Goal: Task Accomplishment & Management: Use online tool/utility

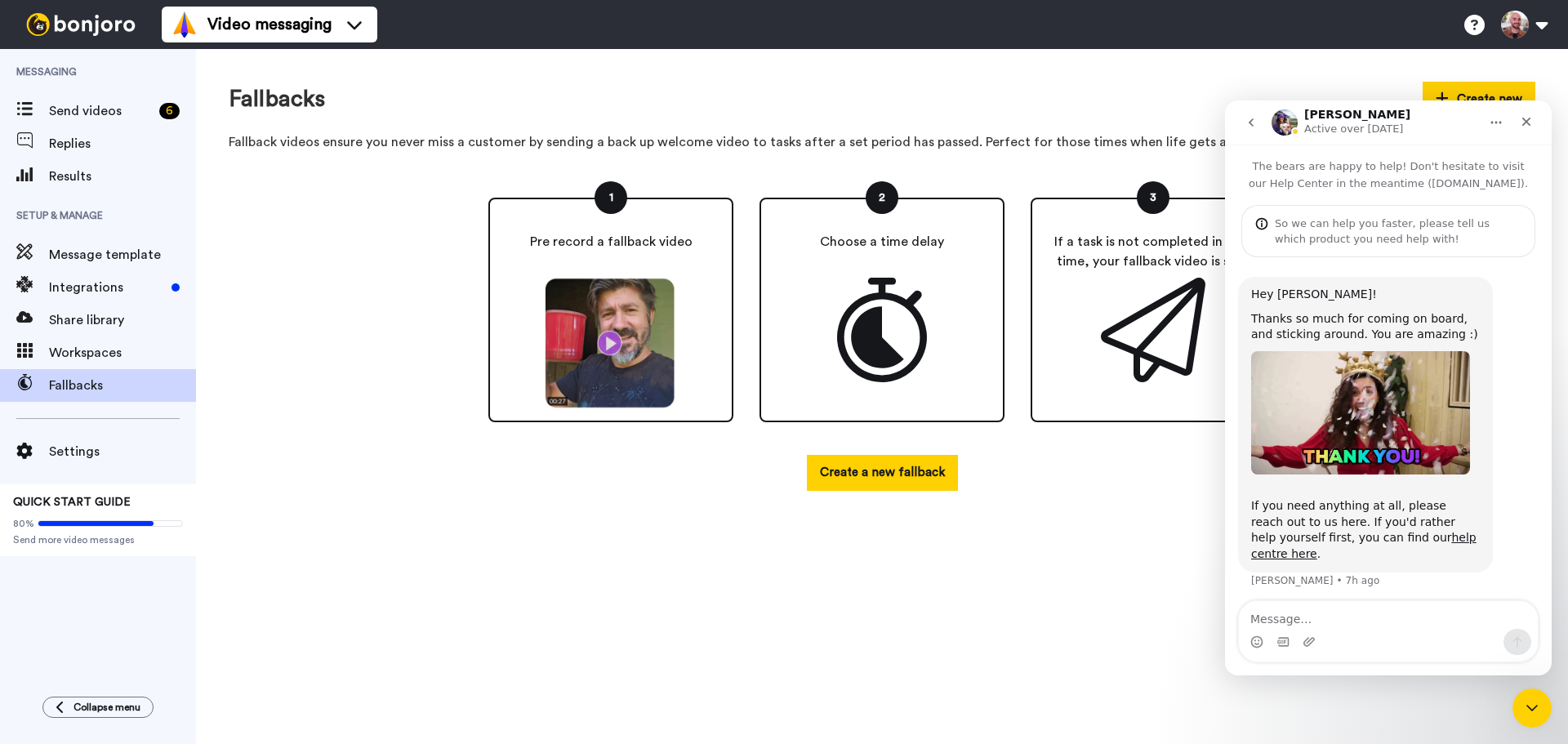
click at [53, 18] on img at bounding box center [80, 24] width 122 height 23
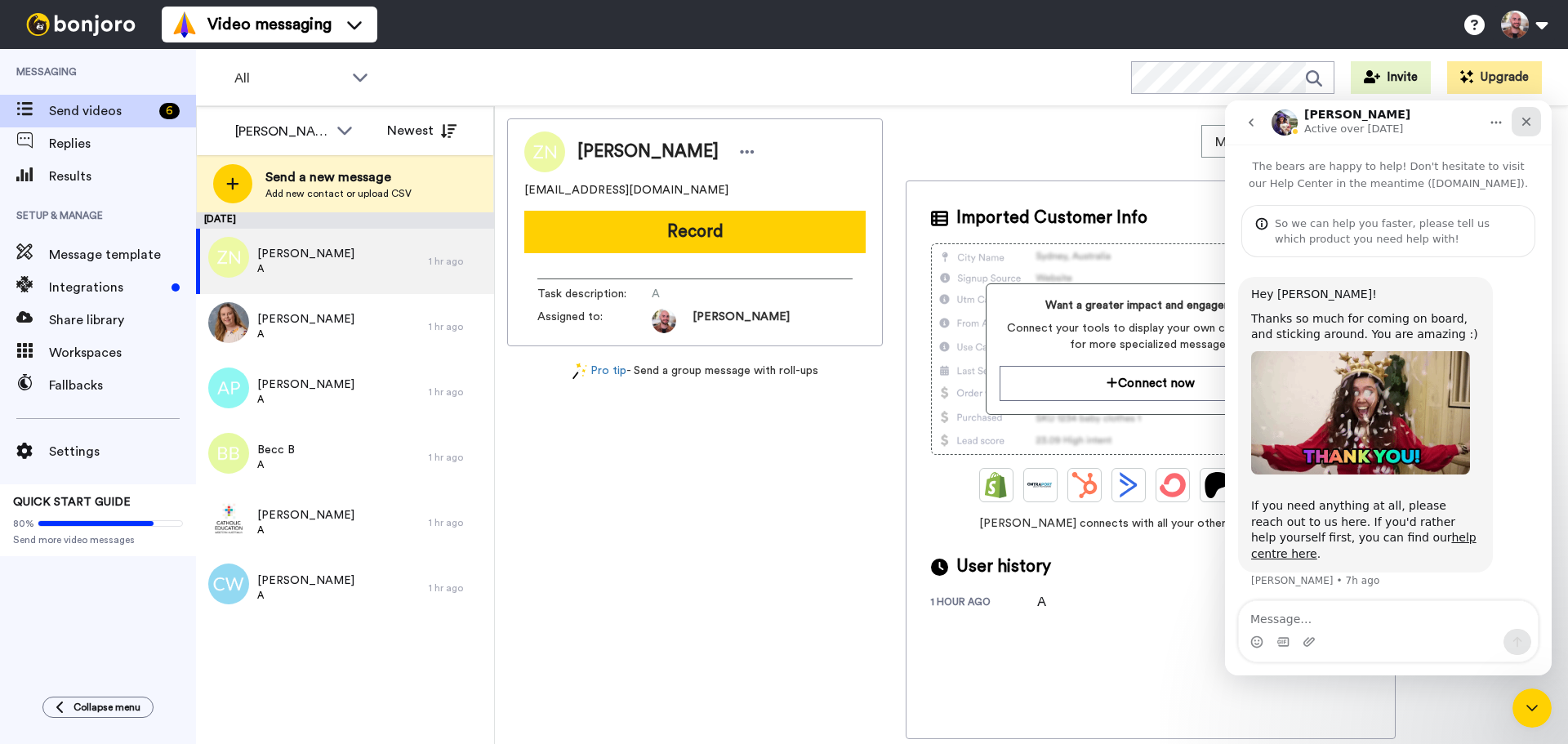
click at [1527, 122] on icon "Close" at bounding box center [1527, 122] width 9 height 9
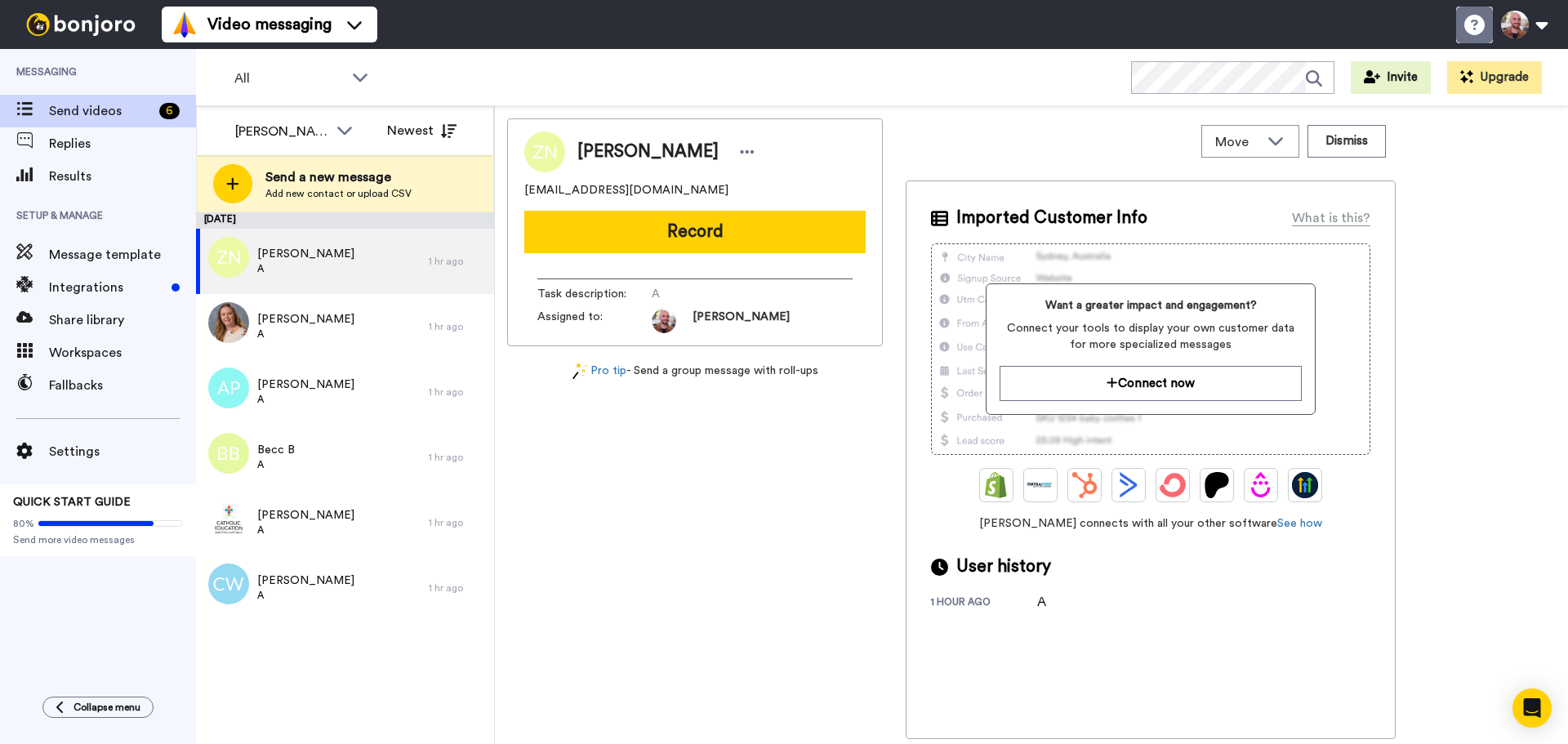
click at [1464, 22] on li "Help docs" at bounding box center [1474, 24] width 36 height 36
click at [88, 284] on span "Integrations" at bounding box center [107, 287] width 116 height 20
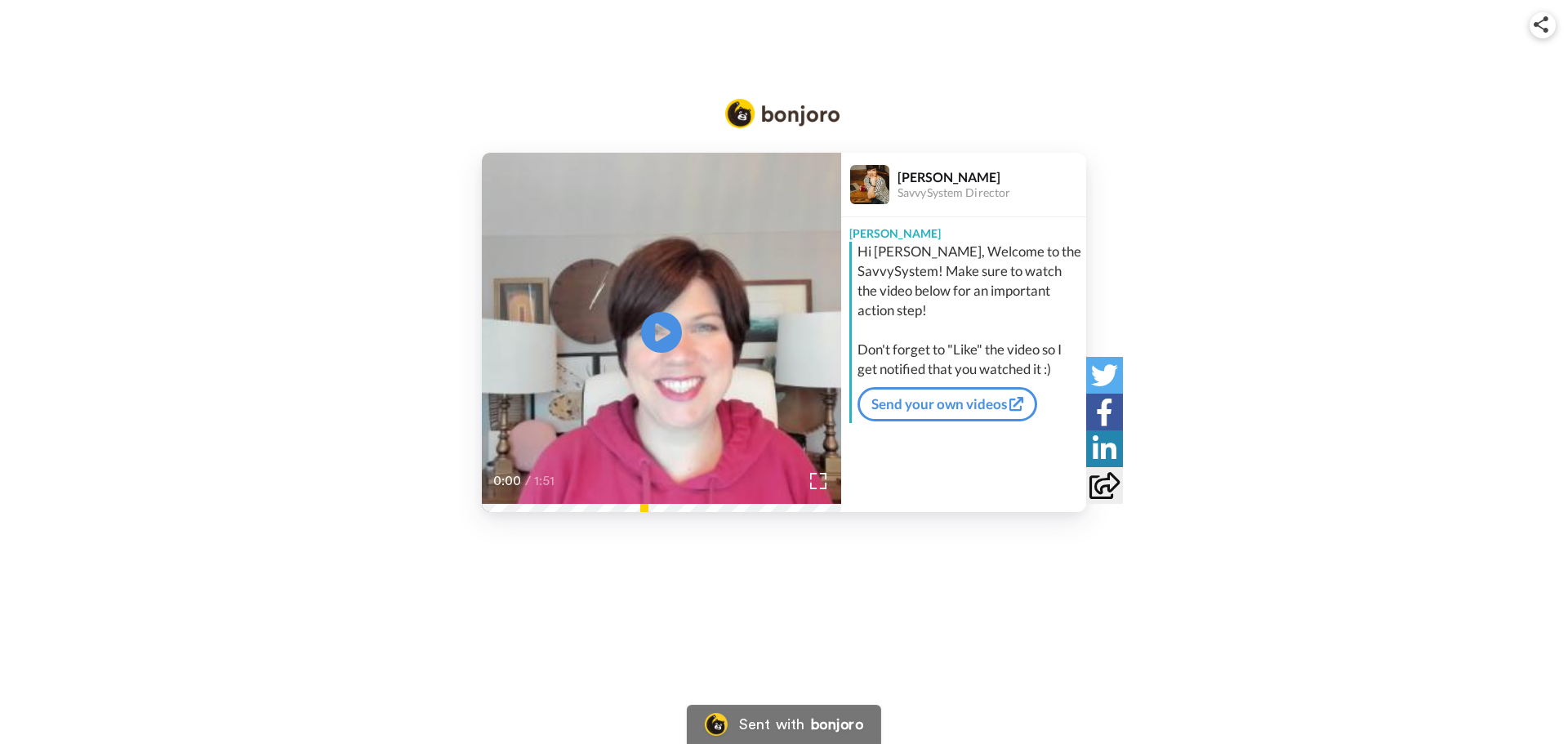
click at [694, 333] on video at bounding box center [661, 332] width 360 height 359
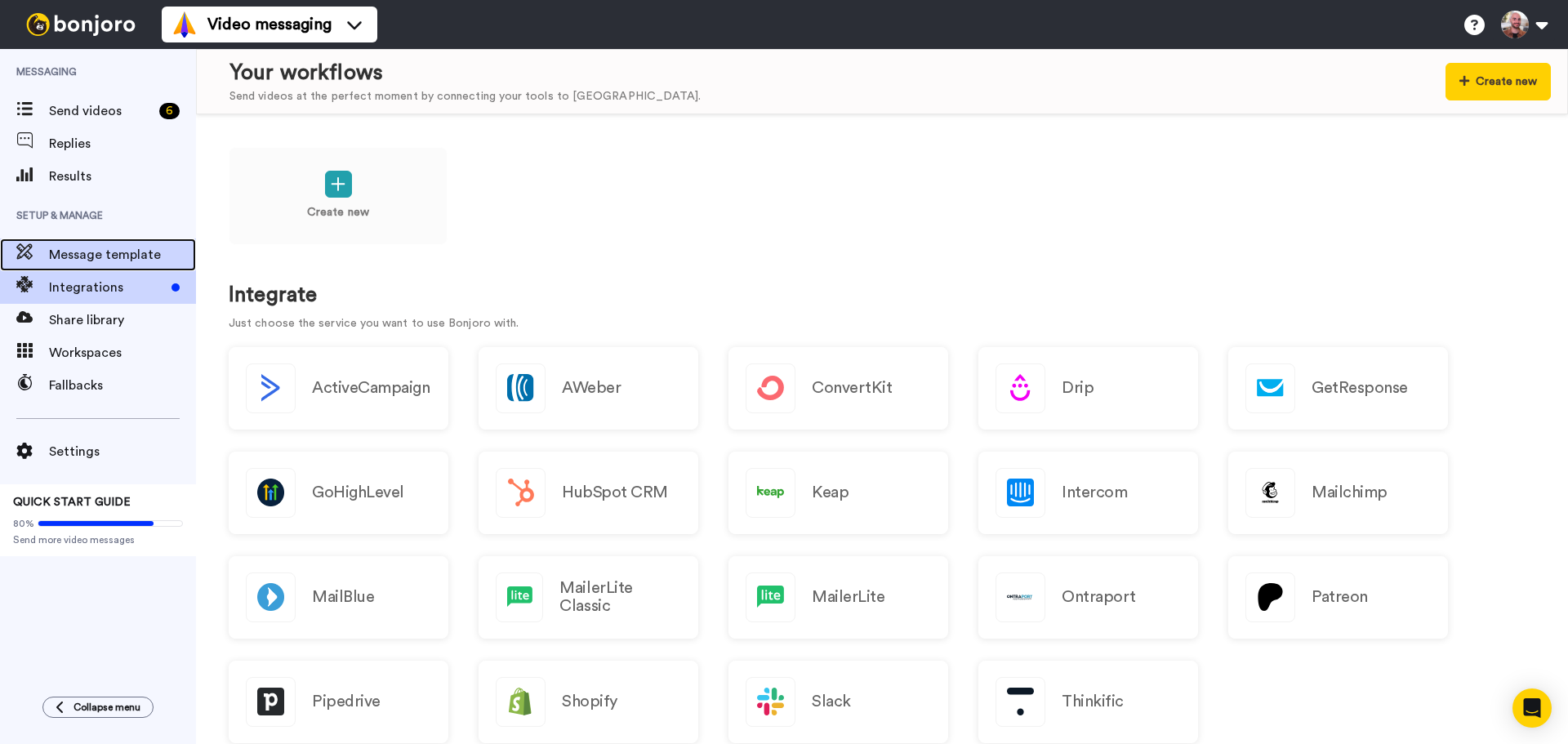
click at [100, 259] on span "Message template" at bounding box center [123, 254] width 147 height 20
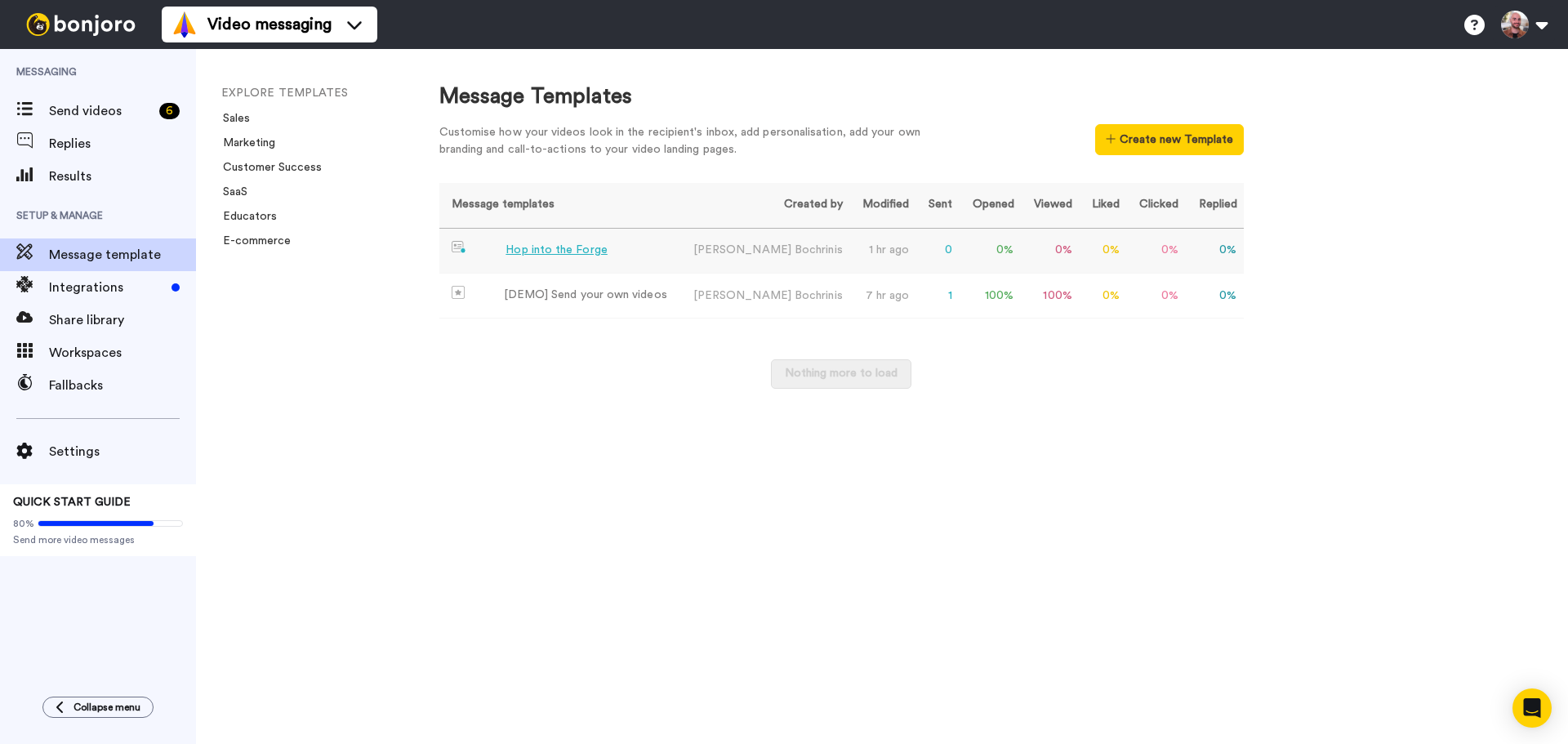
click at [594, 239] on td "Hop into the Forge" at bounding box center [559, 250] width 239 height 45
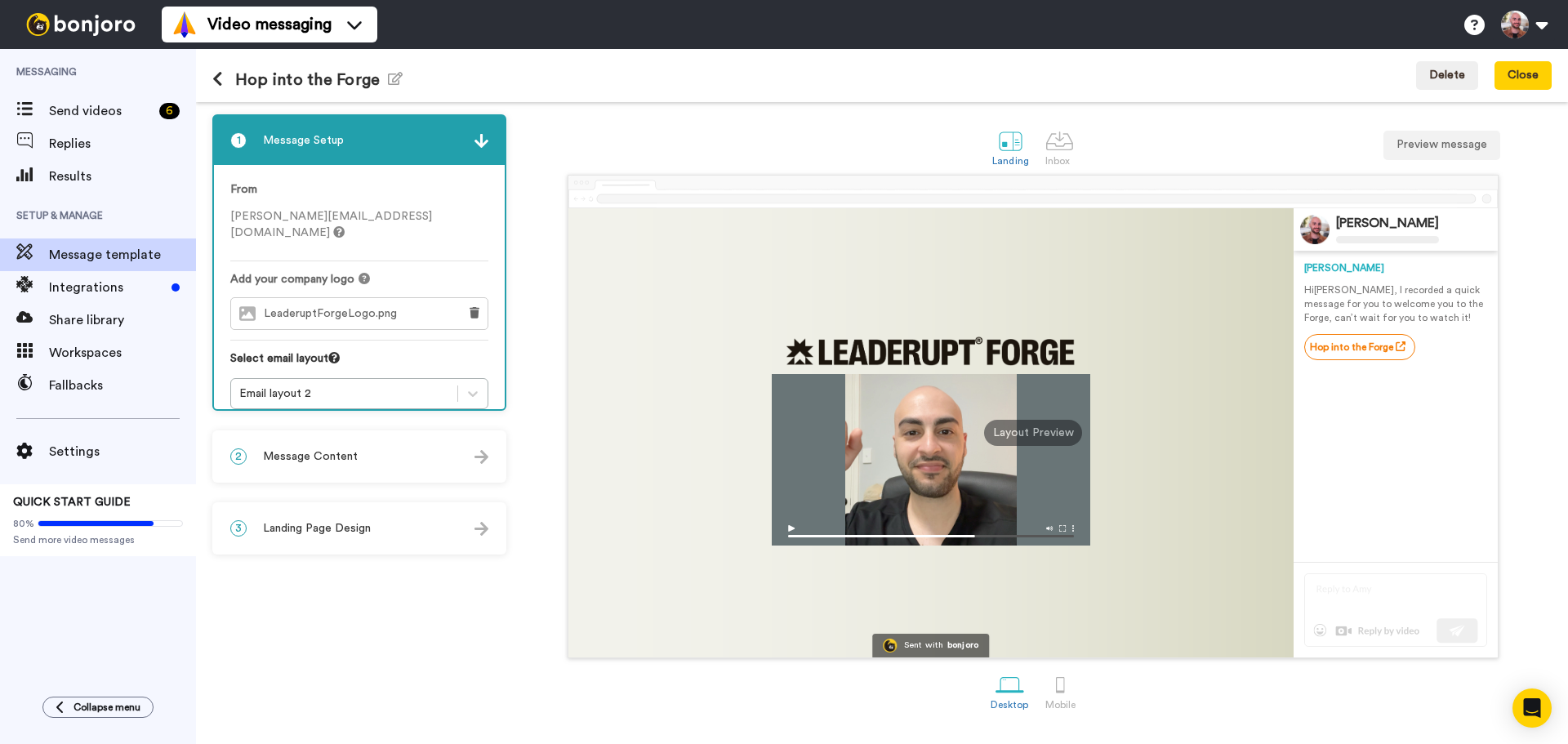
click at [362, 460] on div "2 Message Content" at bounding box center [360, 456] width 291 height 49
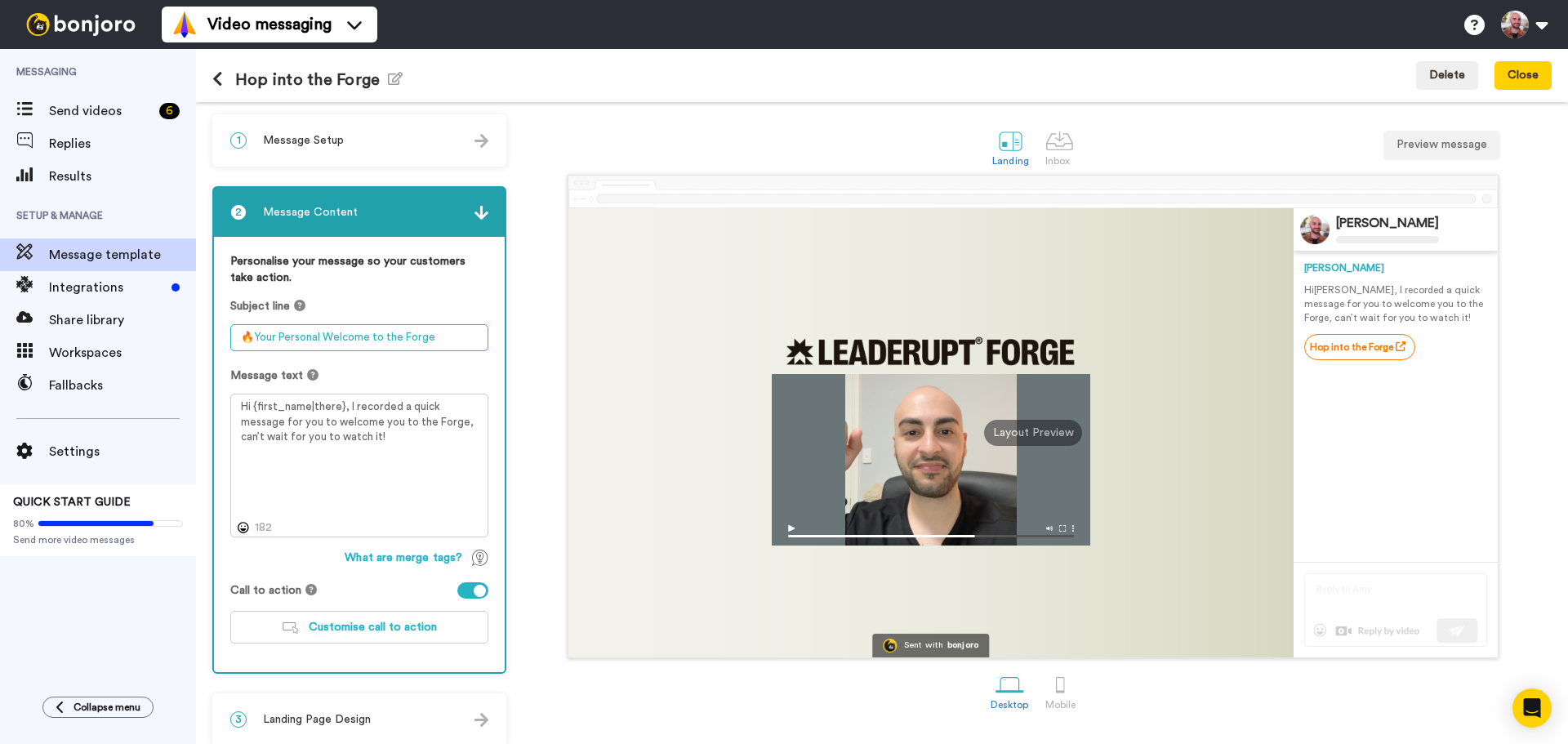
click at [274, 341] on textarea "🔥Your Personal Welcome to the Forge" at bounding box center [359, 337] width 258 height 27
type textarea "Quick personal video I just recorded for you"
click at [539, 269] on div "Sent with bonjoro Anthony Bochrinis Anthony Hi Tom , I recorded a quick message…" at bounding box center [1032, 416] width 1037 height 483
click at [1491, 76] on button "Save & close" at bounding box center [1505, 76] width 92 height 30
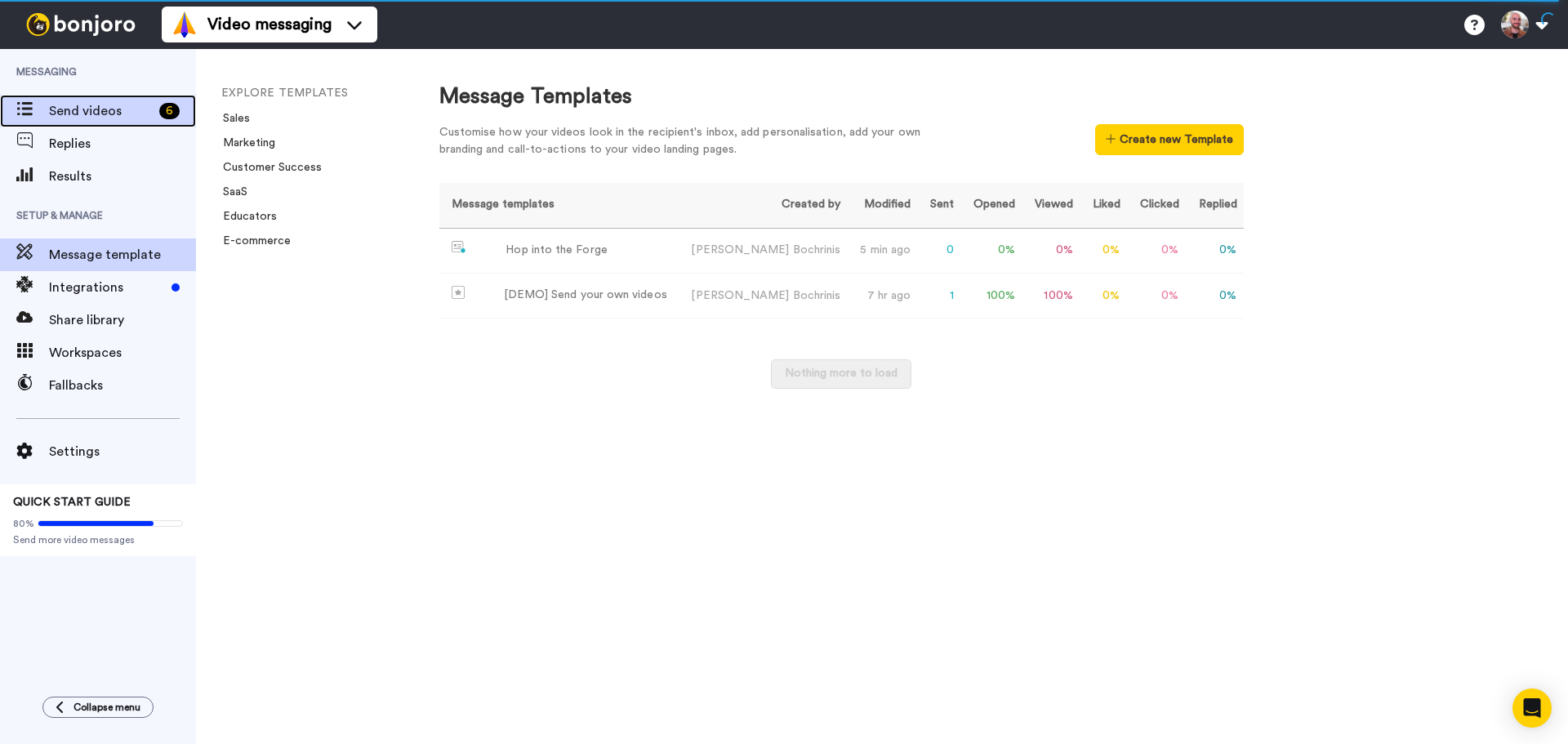
click at [127, 118] on span "Send videos" at bounding box center [101, 111] width 103 height 20
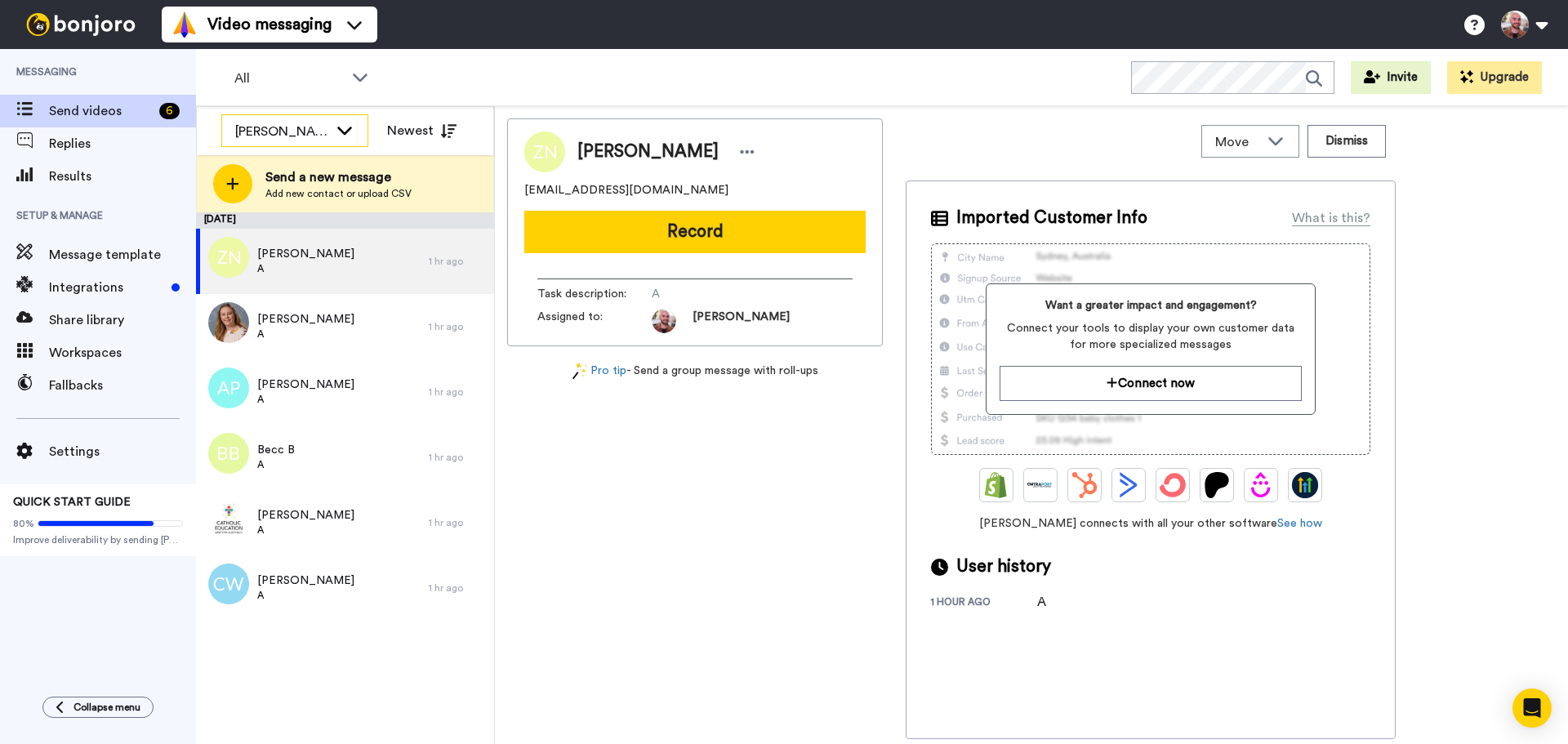
click at [328, 134] on div "[PERSON_NAME]" at bounding box center [281, 131] width 93 height 20
click at [350, 82] on icon at bounding box center [360, 77] width 20 height 17
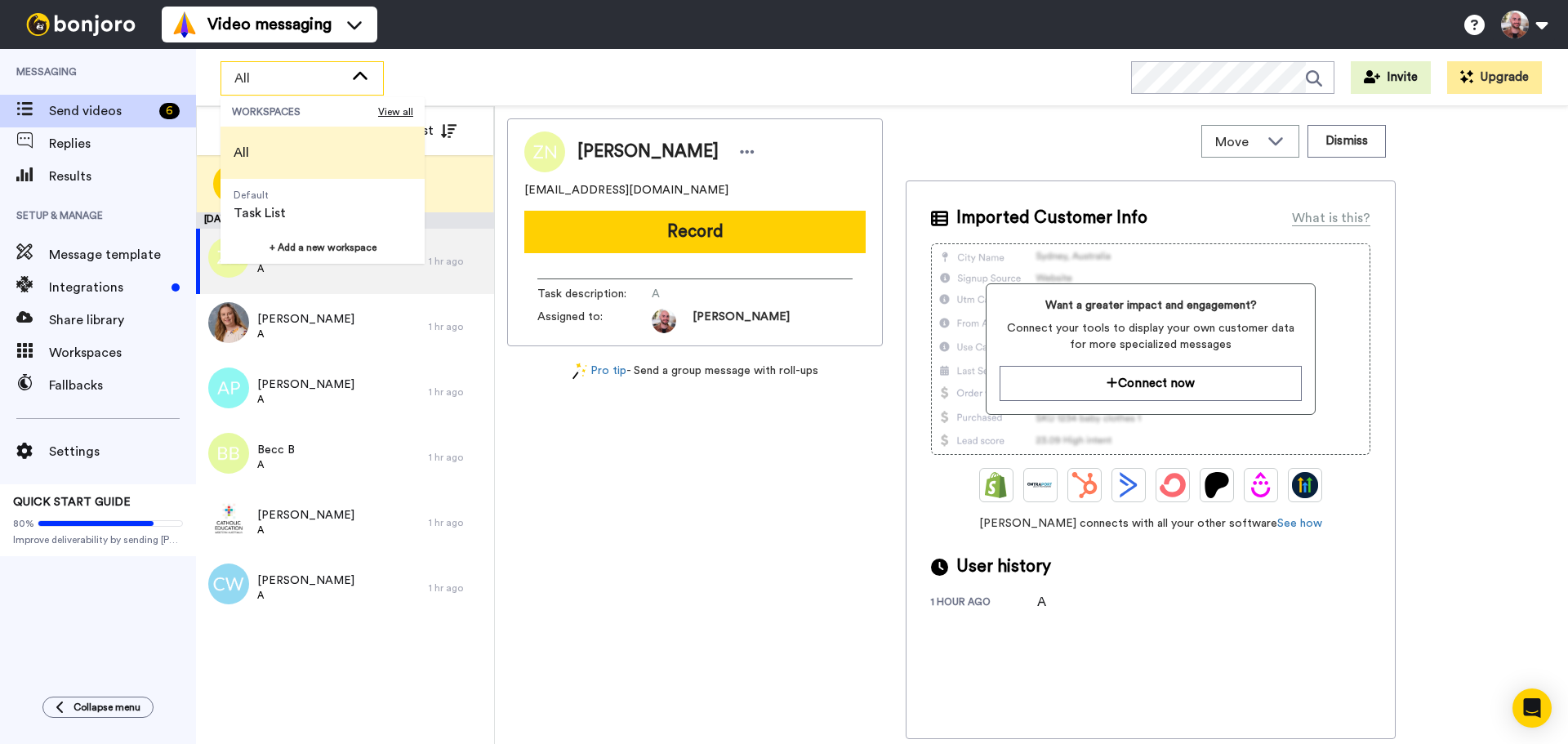
click at [350, 81] on icon at bounding box center [360, 77] width 20 height 17
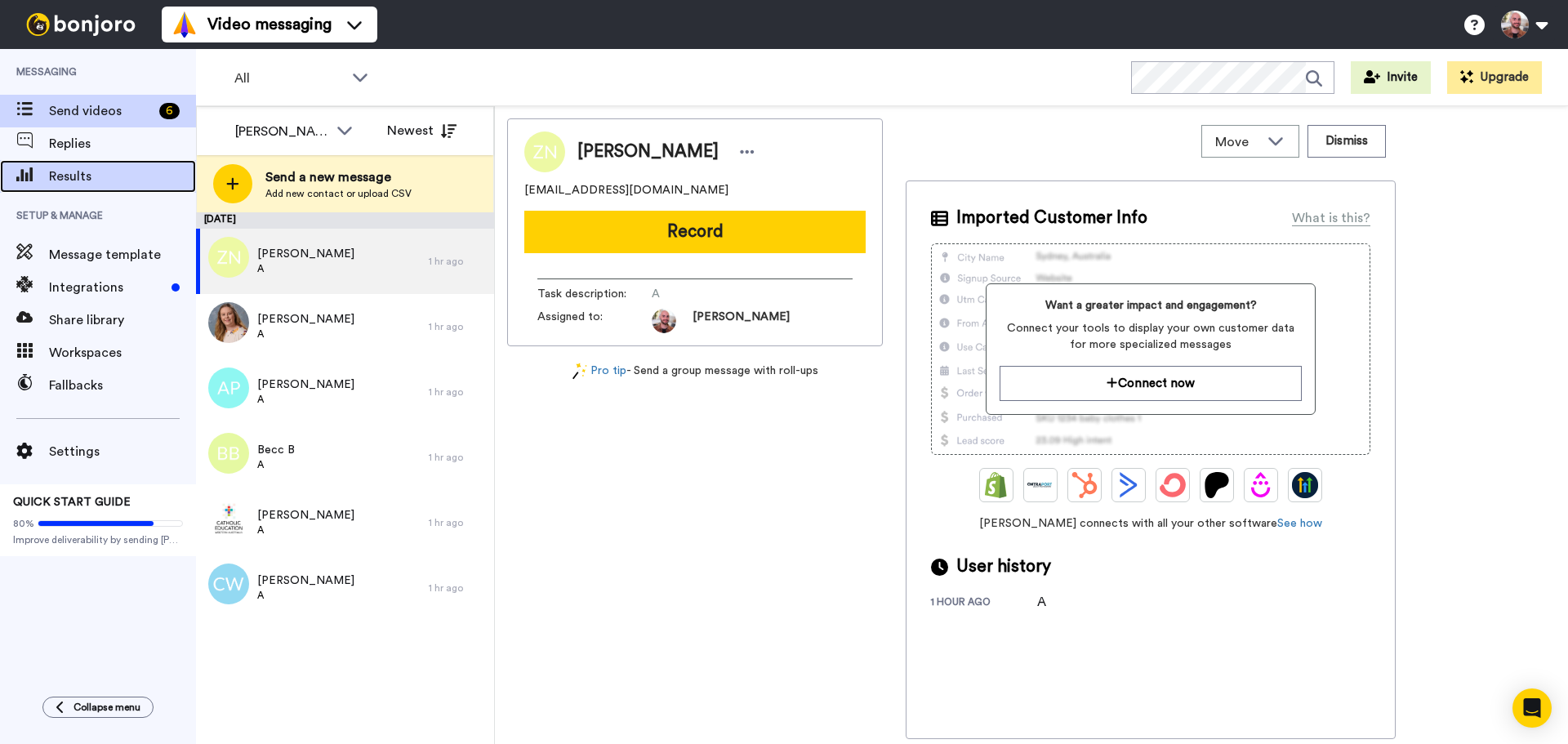
click at [92, 172] on span "Results" at bounding box center [123, 176] width 147 height 20
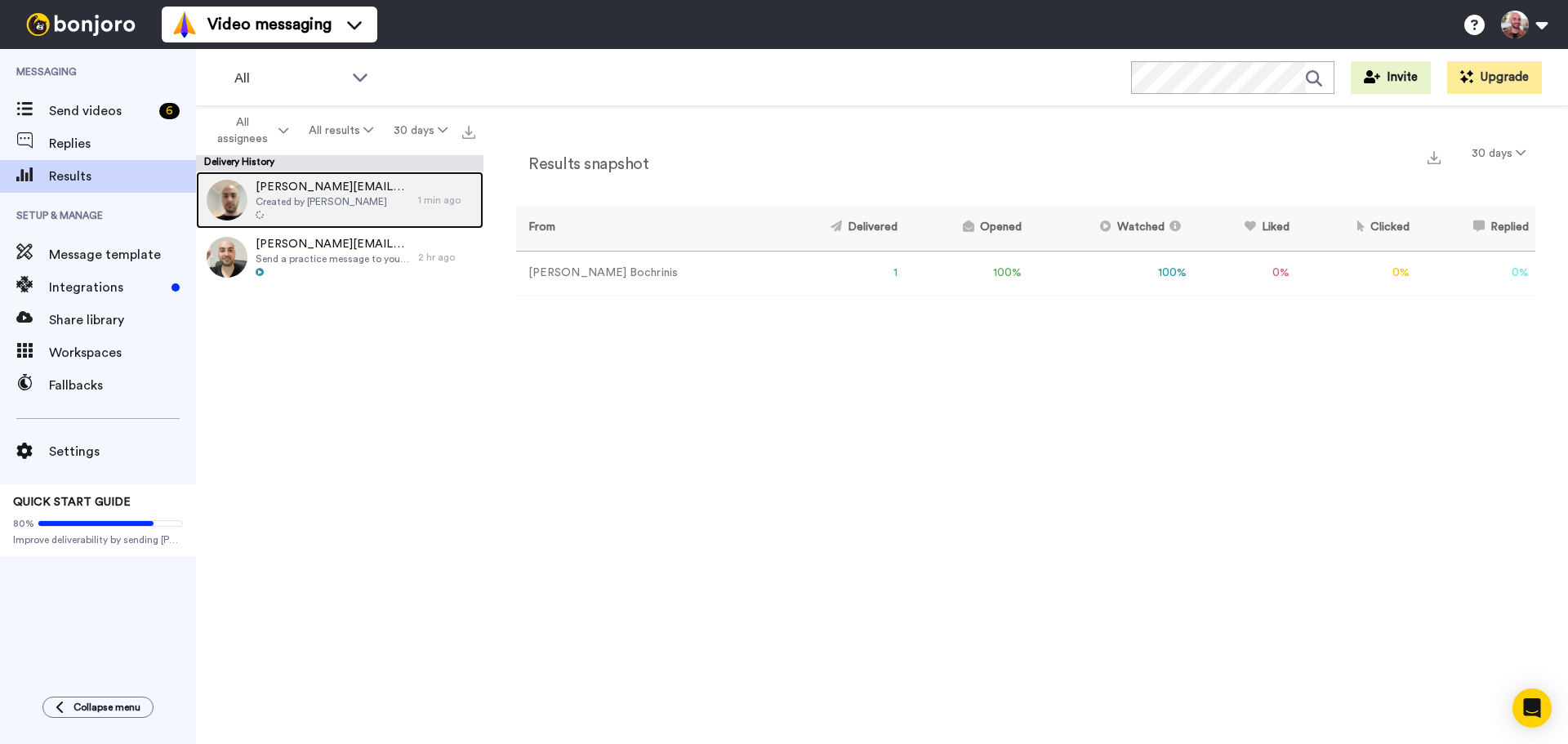
click at [334, 214] on div at bounding box center [333, 215] width 155 height 11
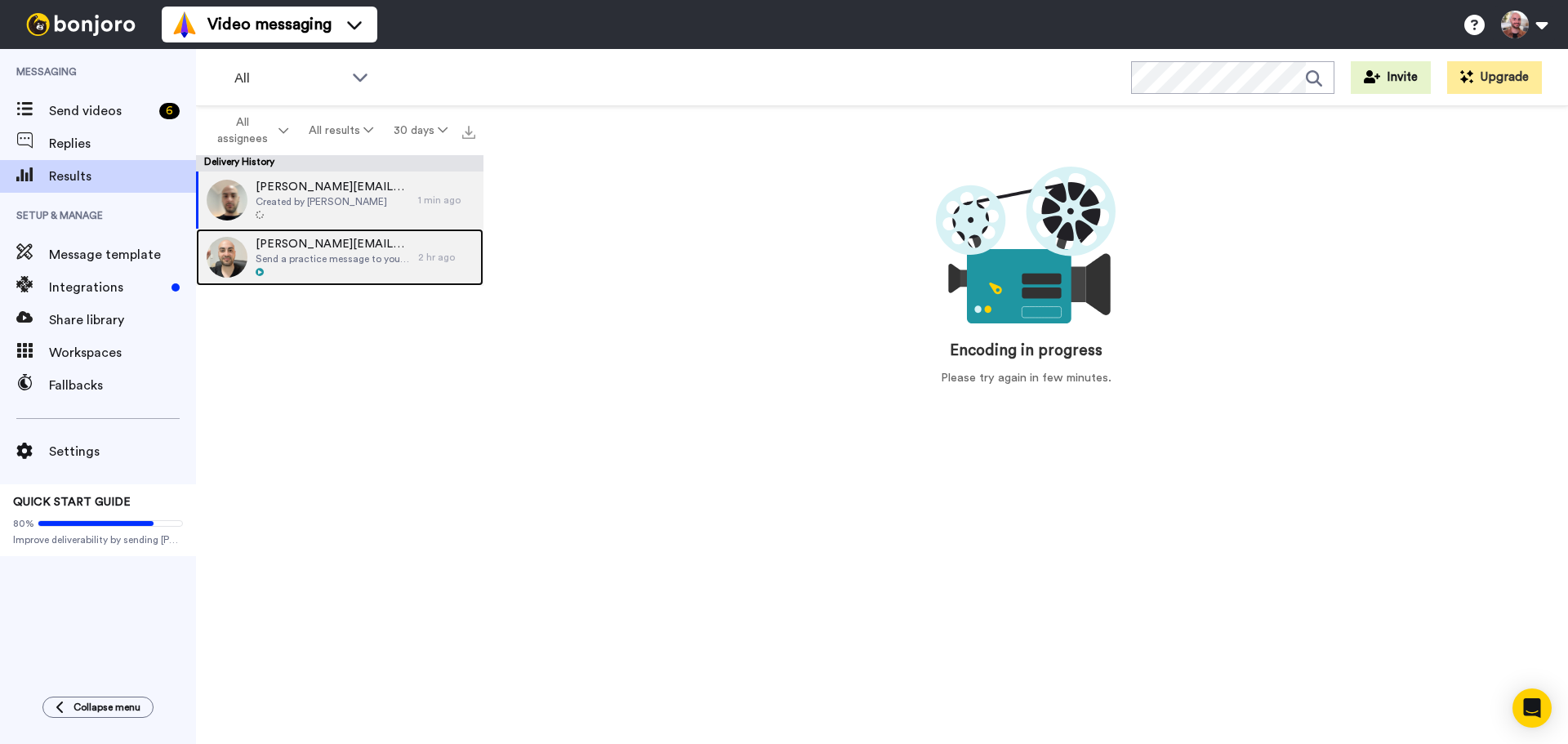
click at [279, 253] on span "Send a practice message to yourself" at bounding box center [333, 259] width 155 height 13
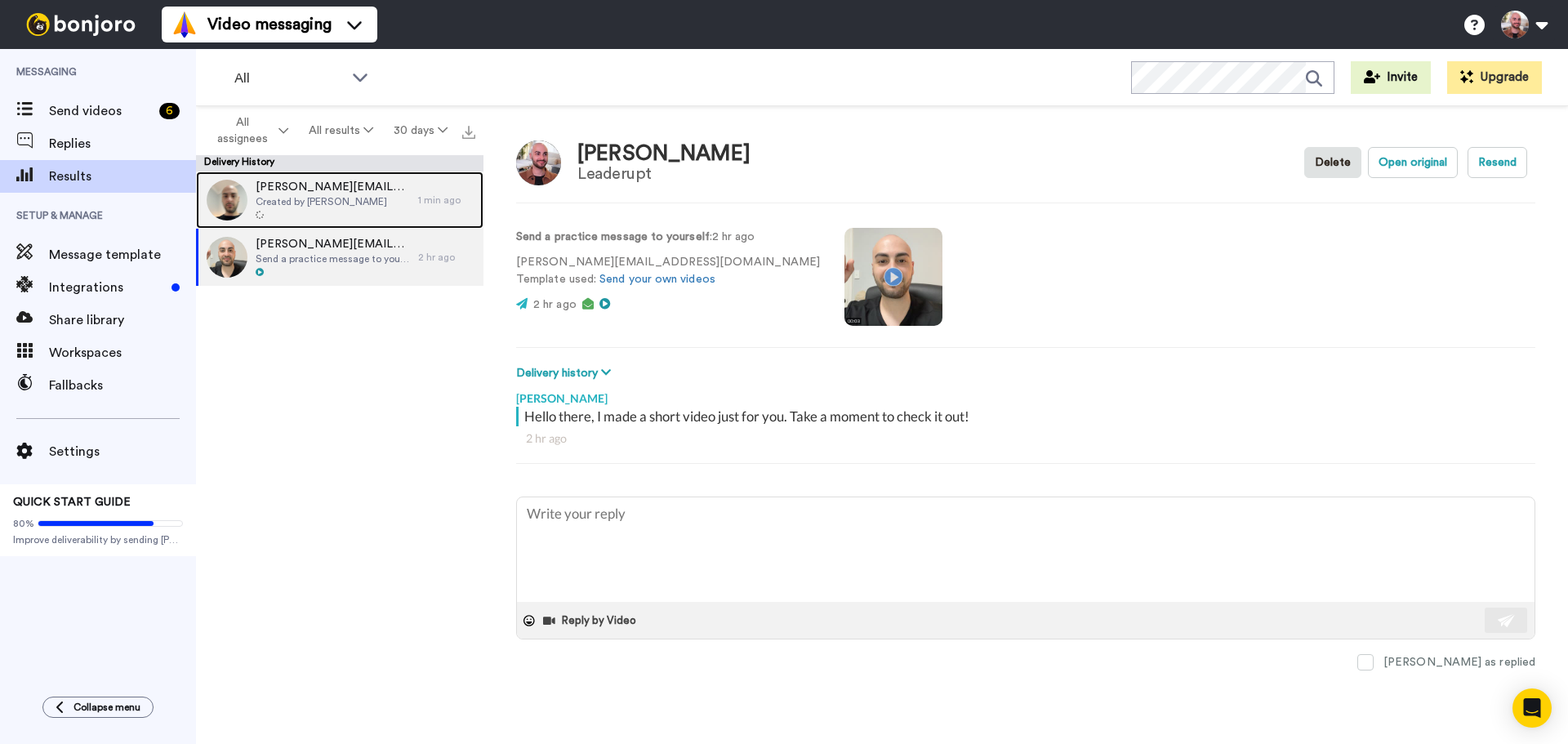
click at [300, 211] on div at bounding box center [333, 215] width 155 height 11
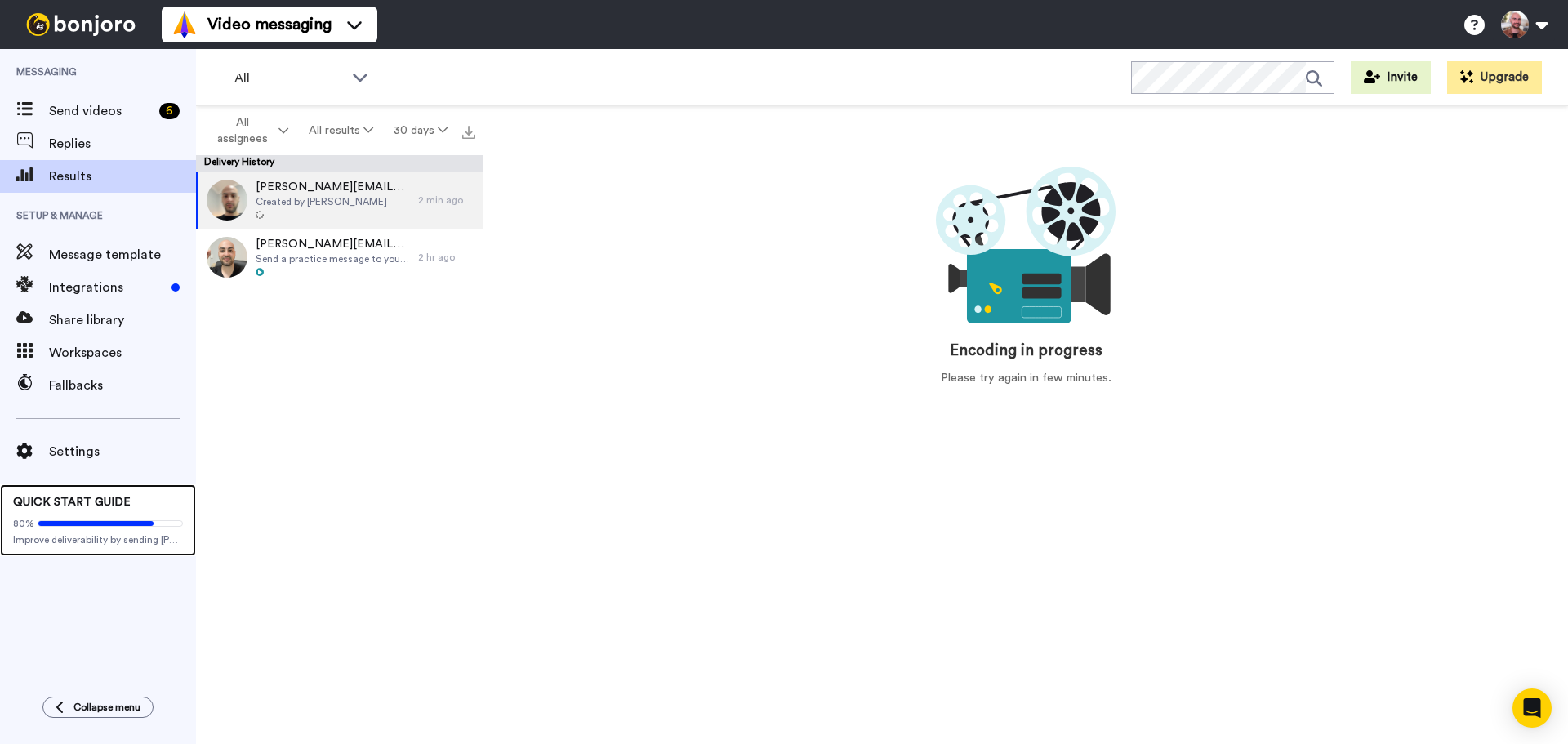
click at [89, 527] on div "80%" at bounding box center [98, 523] width 170 height 13
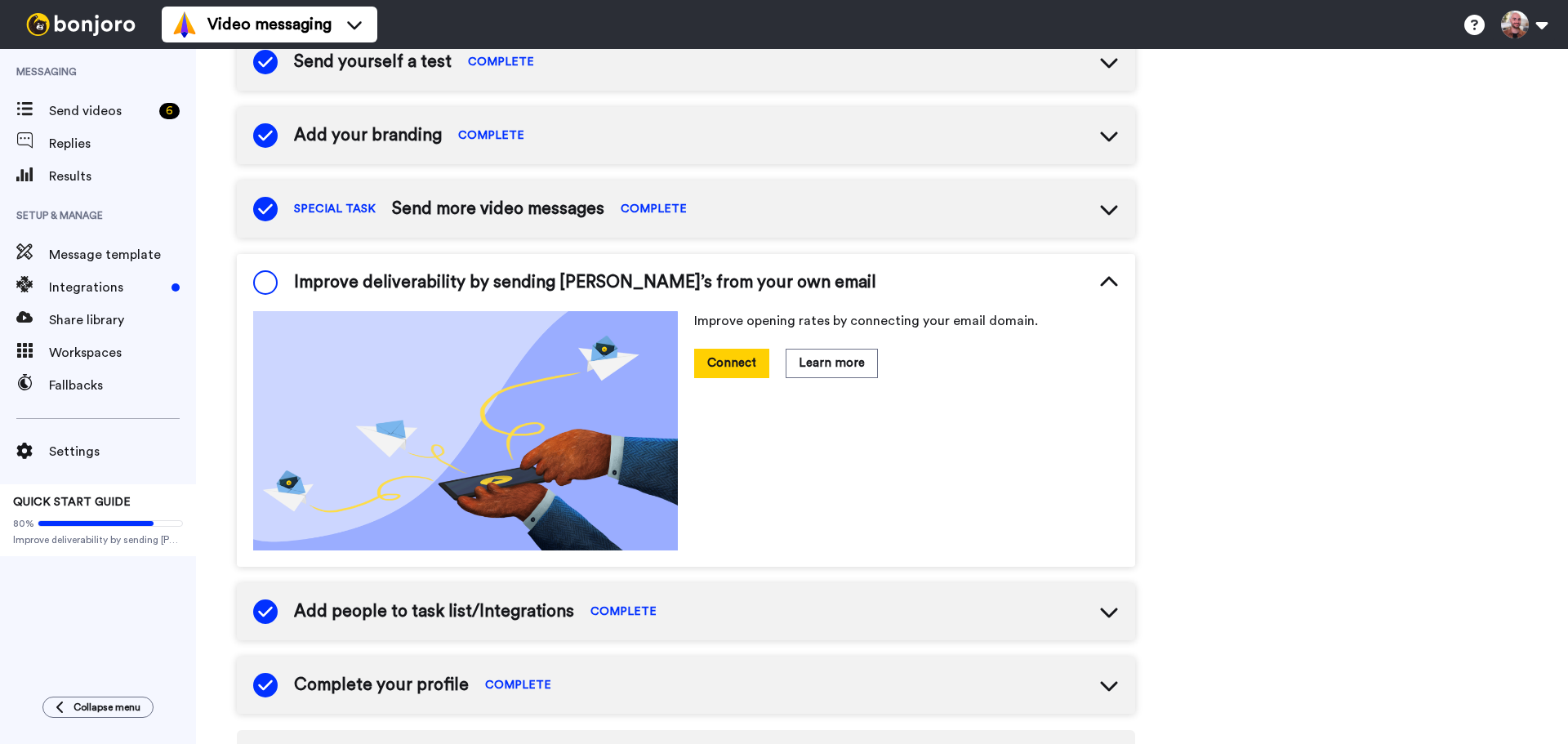
scroll to position [224, 0]
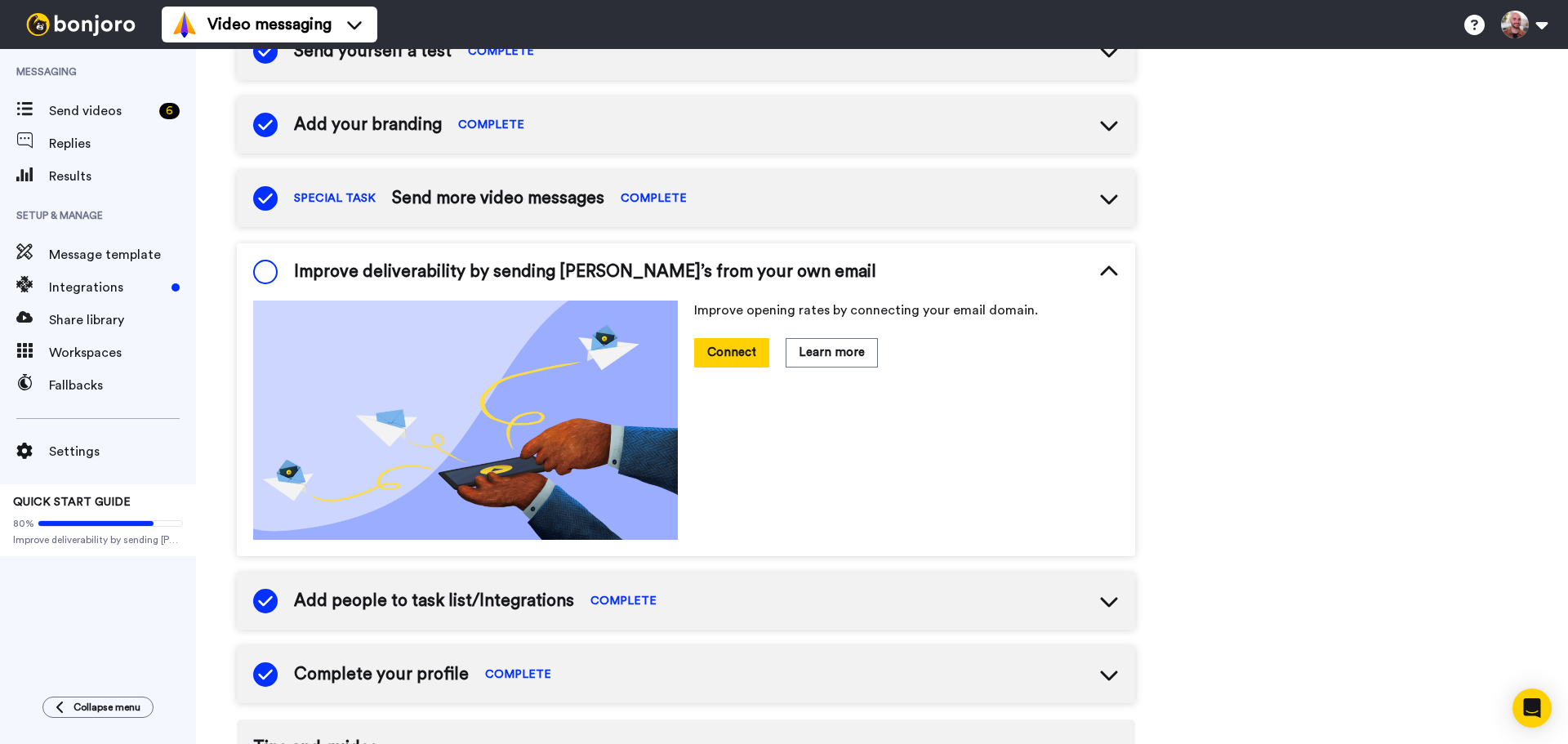
click at [263, 263] on span at bounding box center [266, 272] width 24 height 24
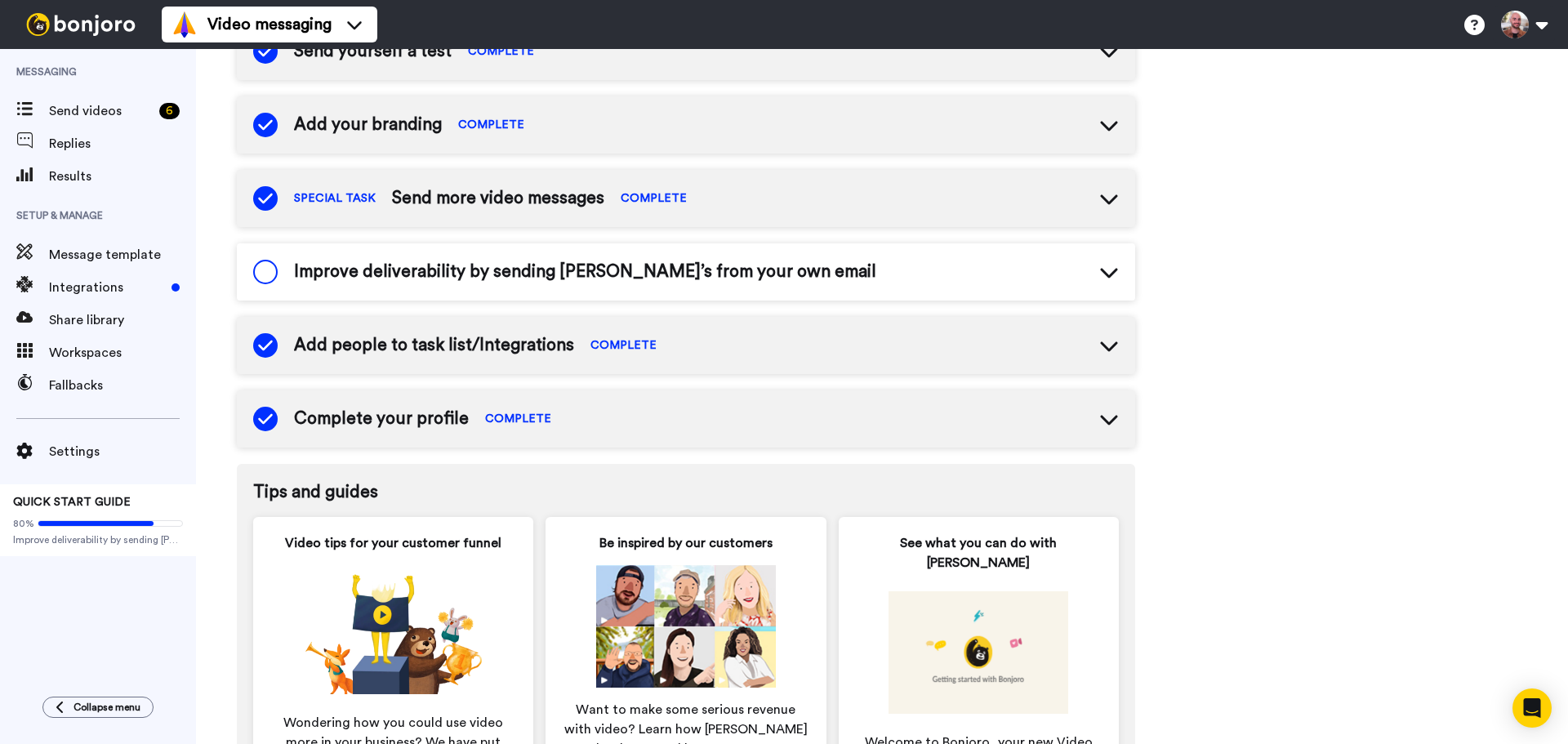
click at [265, 267] on span at bounding box center [266, 272] width 24 height 24
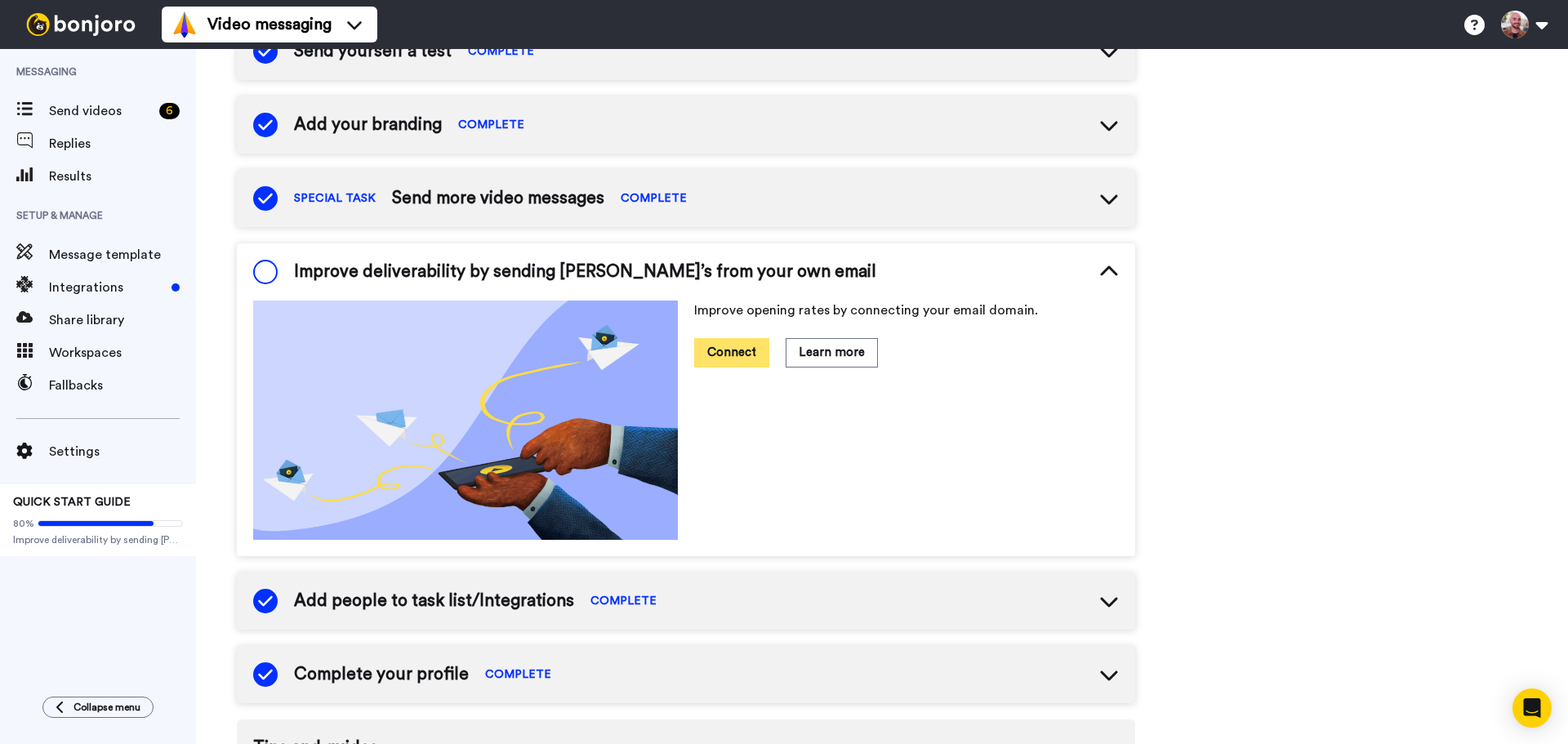
click at [724, 357] on button "Connect" at bounding box center [731, 352] width 75 height 29
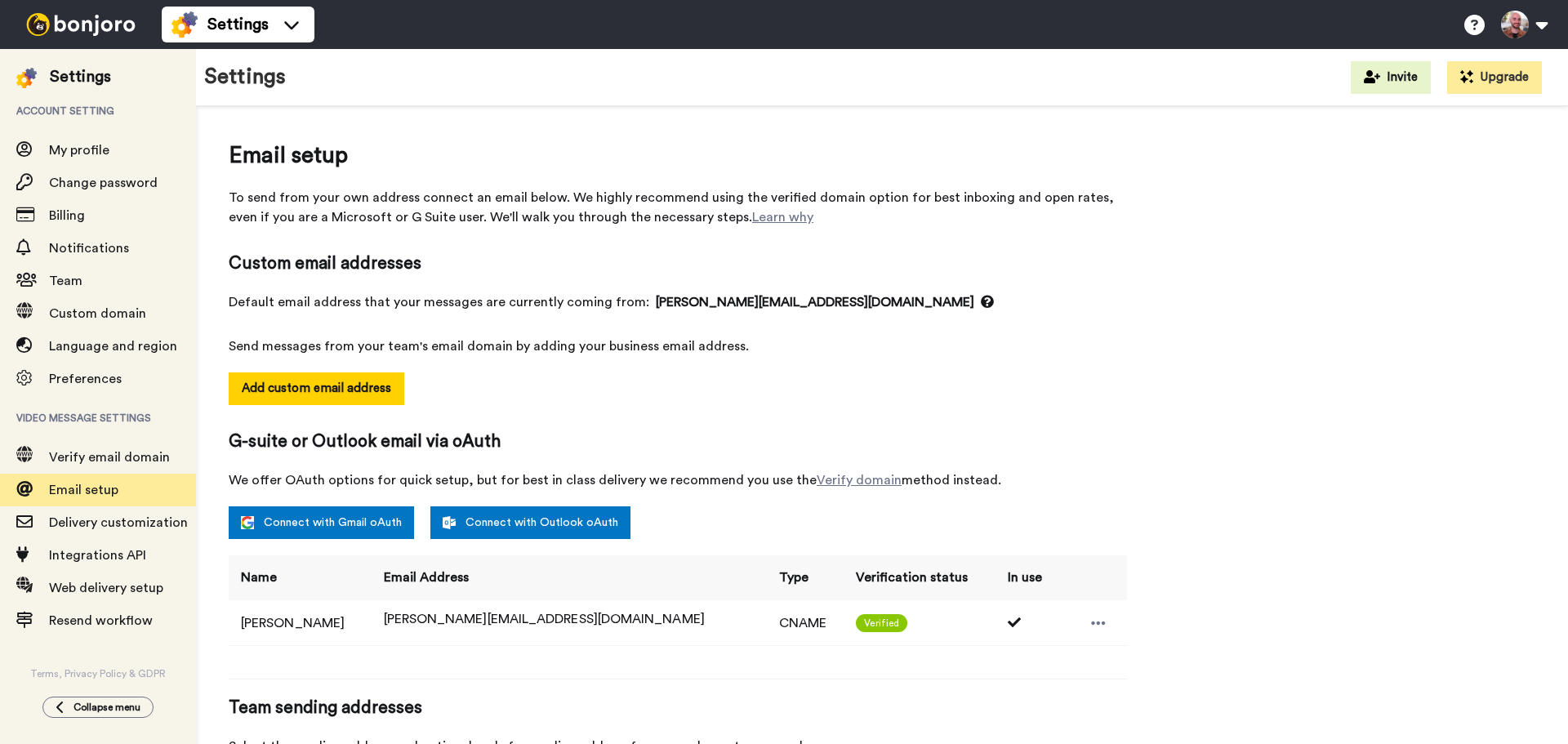
select select "163820"
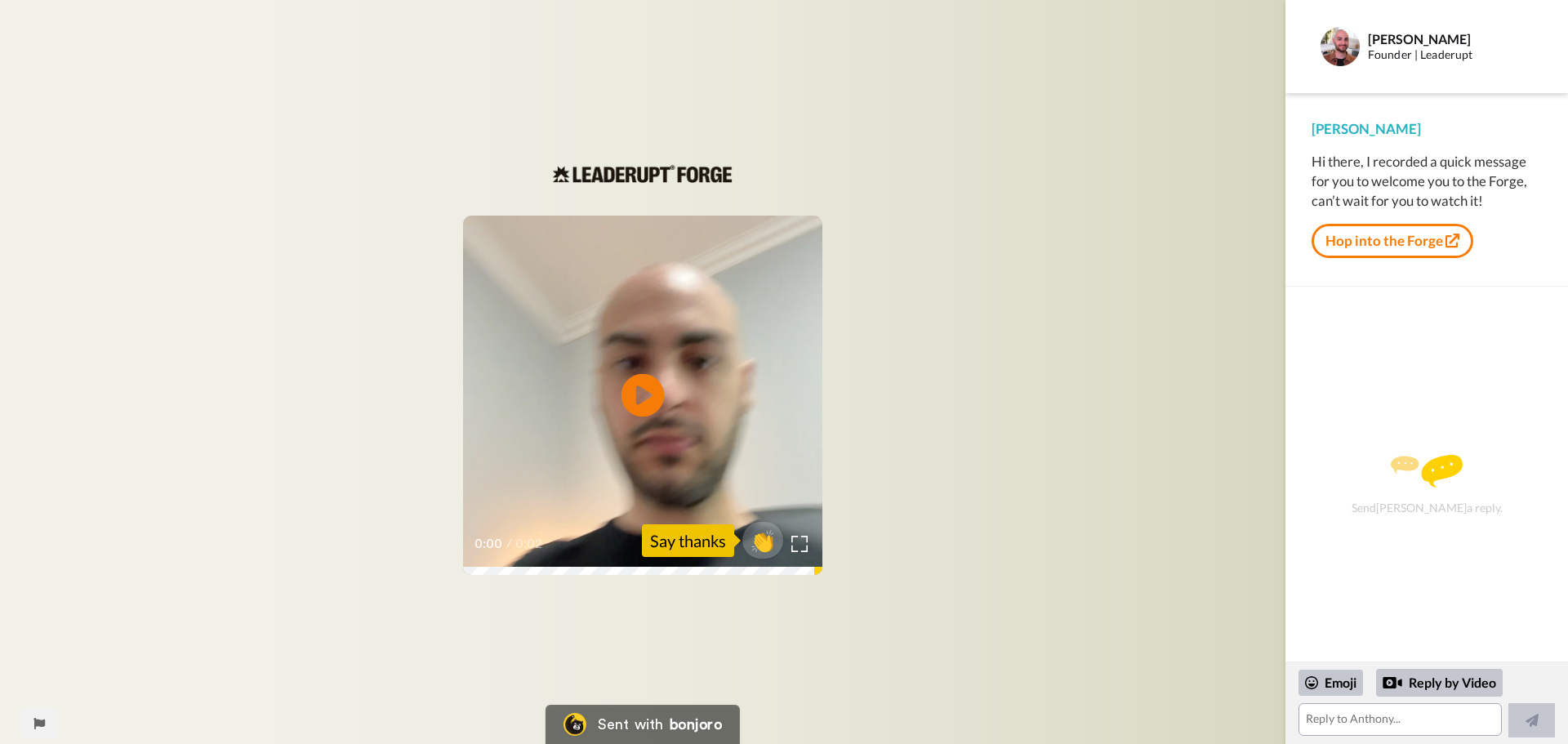
click at [649, 402] on icon at bounding box center [643, 395] width 43 height 43
click at [1389, 235] on link "Hop into the Forge" at bounding box center [1393, 240] width 162 height 34
